Goal: Ask a question

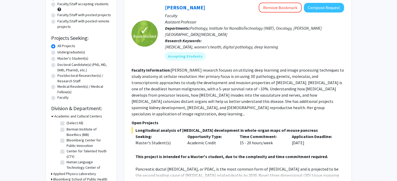
scroll to position [120, 0]
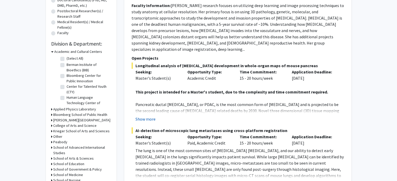
click at [151, 116] on button "Show more" at bounding box center [145, 119] width 20 height 6
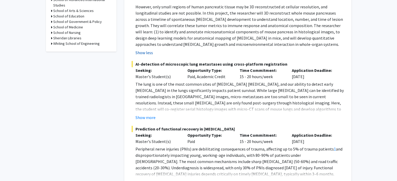
scroll to position [268, 0]
click at [147, 114] on button "Show more" at bounding box center [145, 117] width 20 height 6
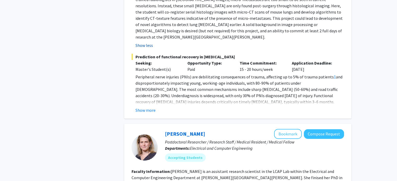
scroll to position [367, 0]
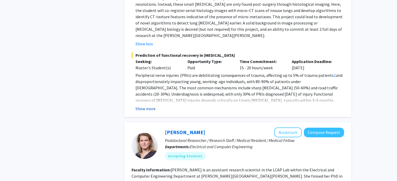
click at [144, 106] on button "Show more" at bounding box center [145, 109] width 20 height 6
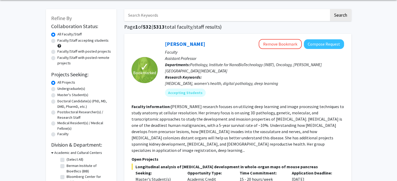
scroll to position [16, 0]
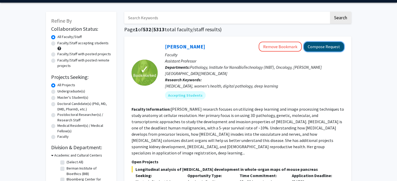
click at [321, 48] on button "Compose Request" at bounding box center [324, 47] width 40 height 10
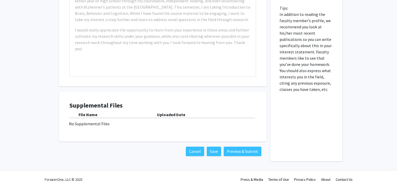
scroll to position [325, 0]
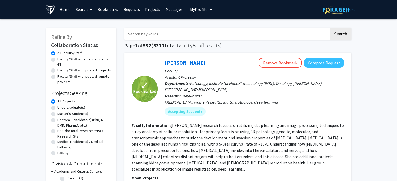
click at [197, 8] on span "My Profile" at bounding box center [198, 9] width 17 height 5
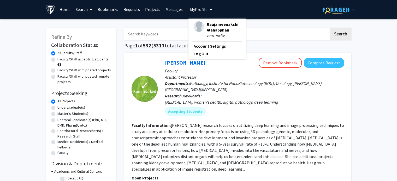
click at [147, 7] on link "Projects" at bounding box center [152, 9] width 20 height 18
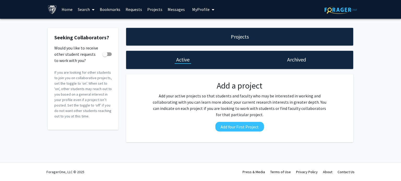
click at [132, 10] on link "Requests" at bounding box center [134, 9] width 22 height 18
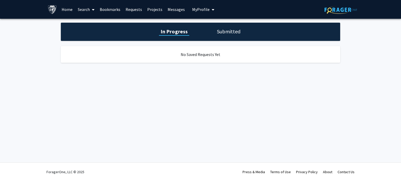
click at [114, 10] on link "Bookmarks" at bounding box center [110, 9] width 26 height 18
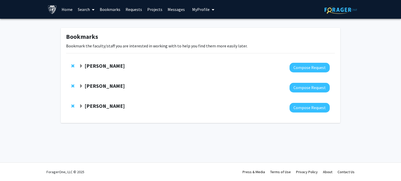
click at [80, 84] on span "Expand Yannis Paulus Bookmark" at bounding box center [81, 86] width 4 height 4
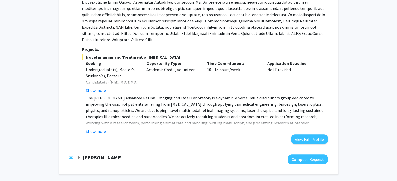
scroll to position [127, 0]
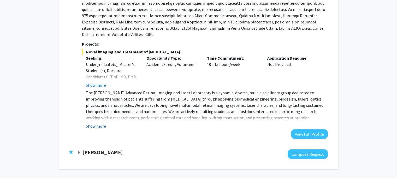
click at [96, 123] on button "Show more" at bounding box center [96, 126] width 20 height 6
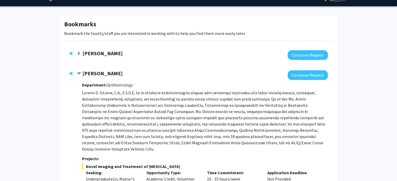
scroll to position [13, 0]
click at [78, 72] on span "Contract Yannis Paulus Bookmark" at bounding box center [79, 74] width 4 height 4
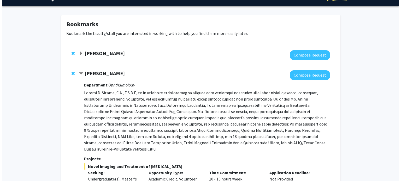
scroll to position [0, 0]
